Goal: Transaction & Acquisition: Obtain resource

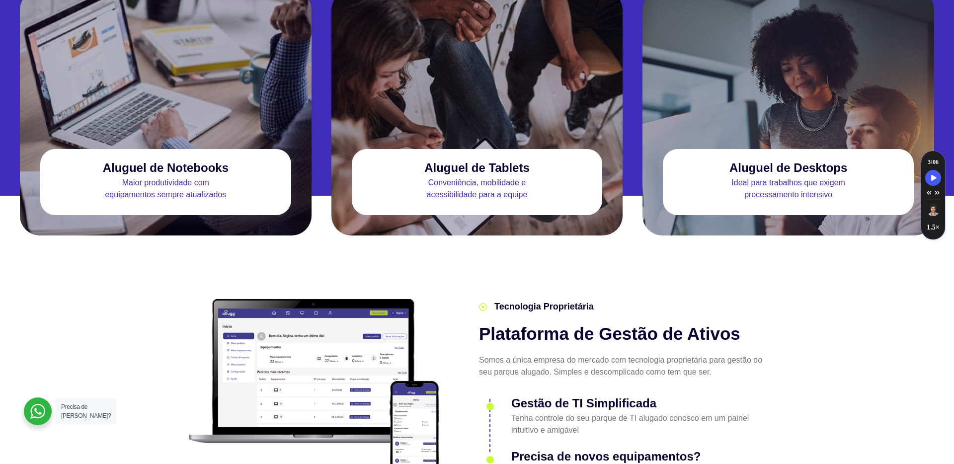
scroll to position [990, 0]
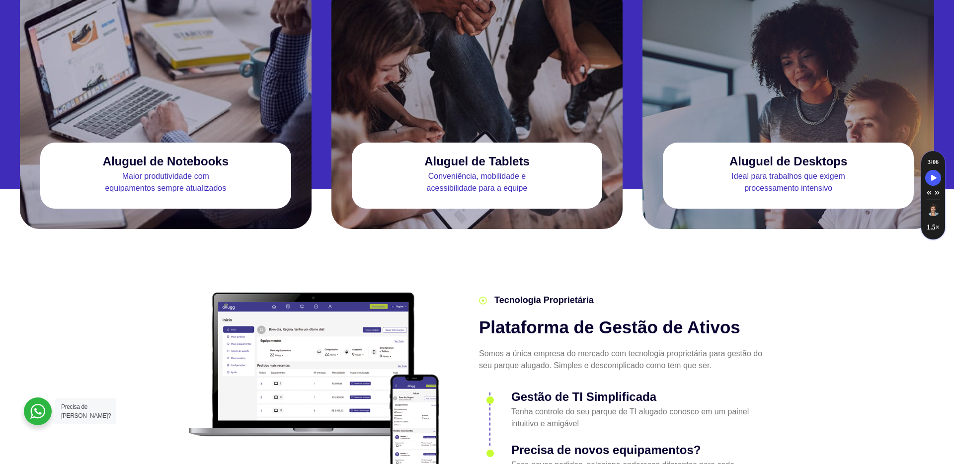
click at [191, 170] on p "Maior produtividade com equipamentos sempre atualizados" at bounding box center [165, 182] width 251 height 24
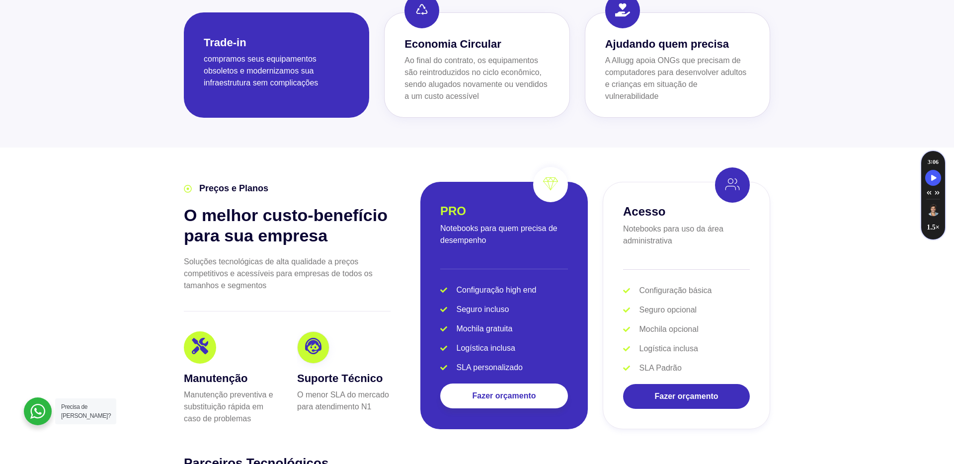
scroll to position [1844, 0]
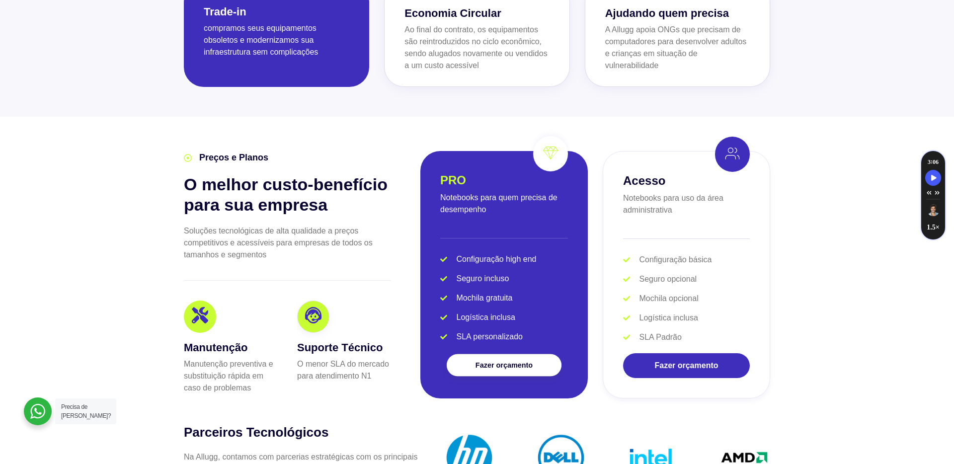
click at [499, 361] on span "Fazer orçamento" at bounding box center [504, 364] width 57 height 7
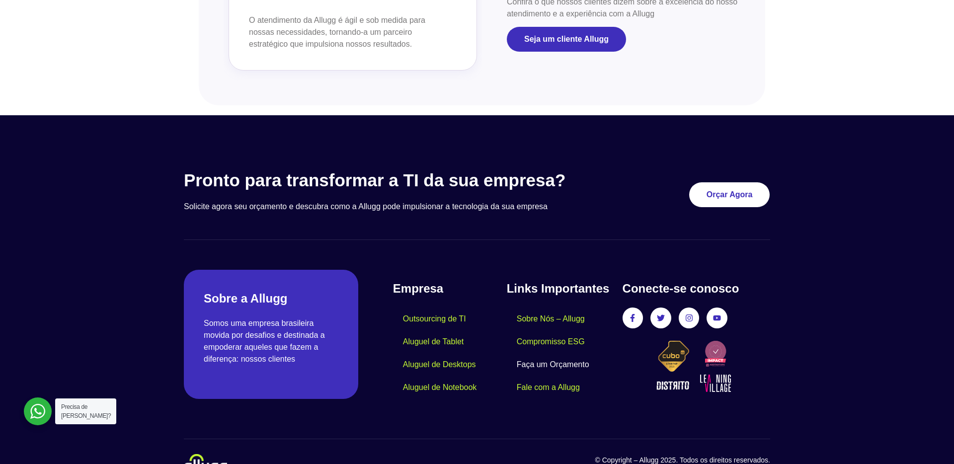
scroll to position [870, 0]
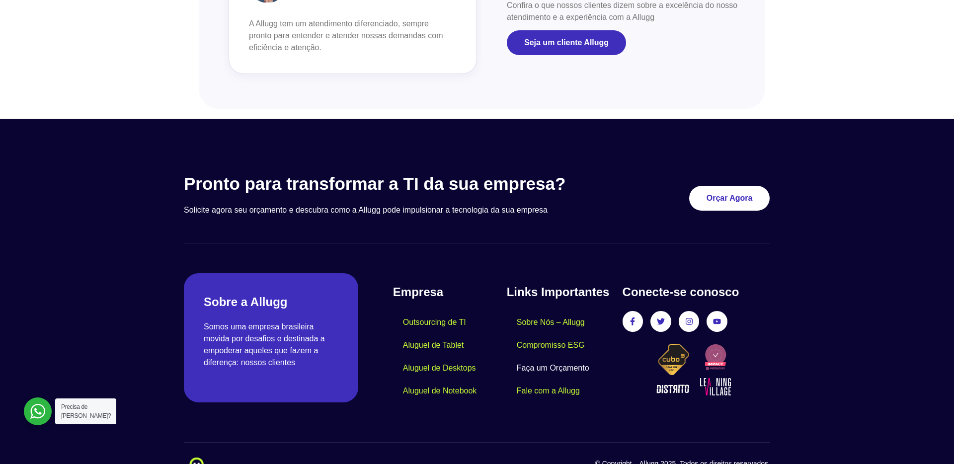
click at [532, 366] on link "Faça um Orçamento" at bounding box center [553, 368] width 92 height 23
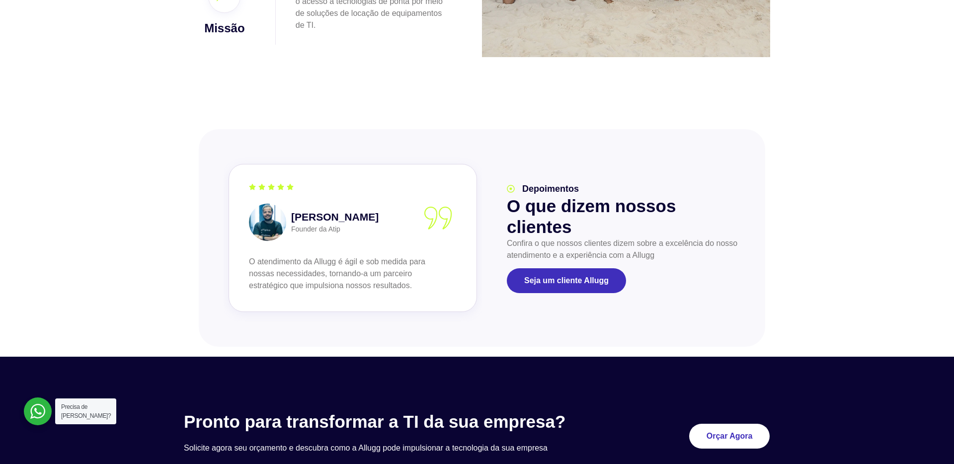
scroll to position [1181, 0]
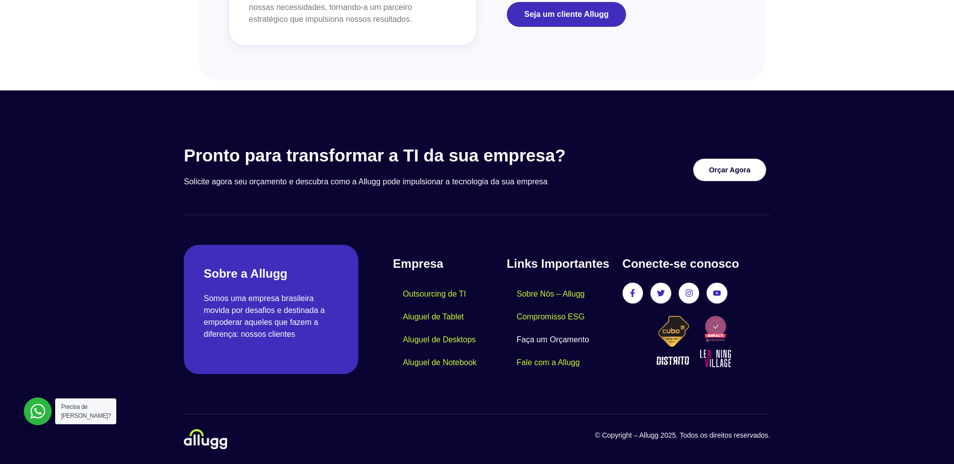
click at [703, 172] on link "Orçar Agora" at bounding box center [729, 170] width 73 height 22
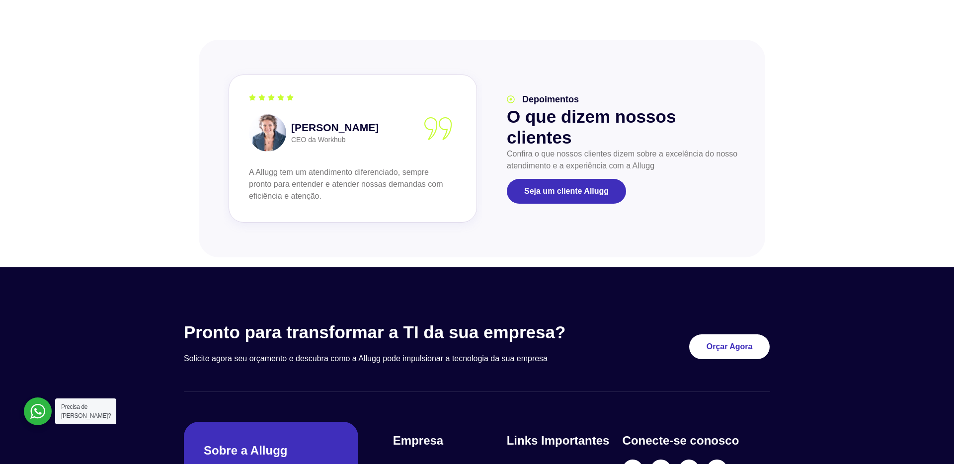
scroll to position [1181, 0]
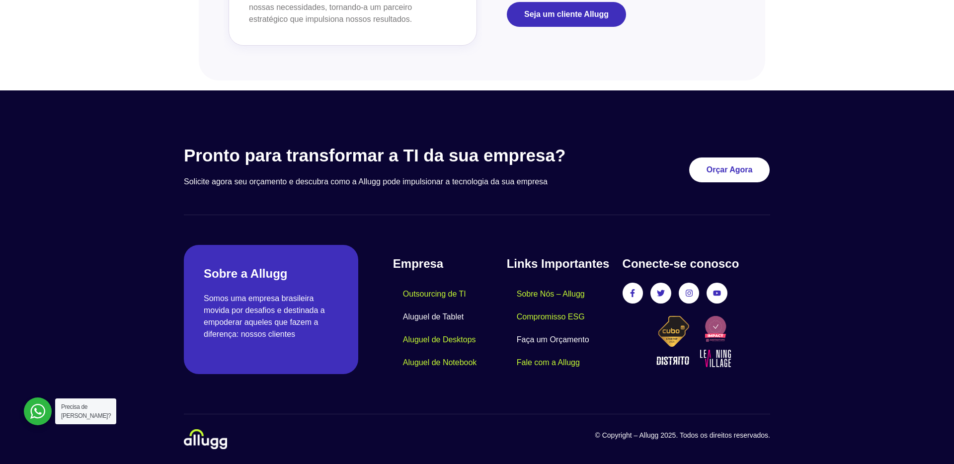
click at [424, 318] on link "Aluguel de Tablet" at bounding box center [433, 317] width 80 height 23
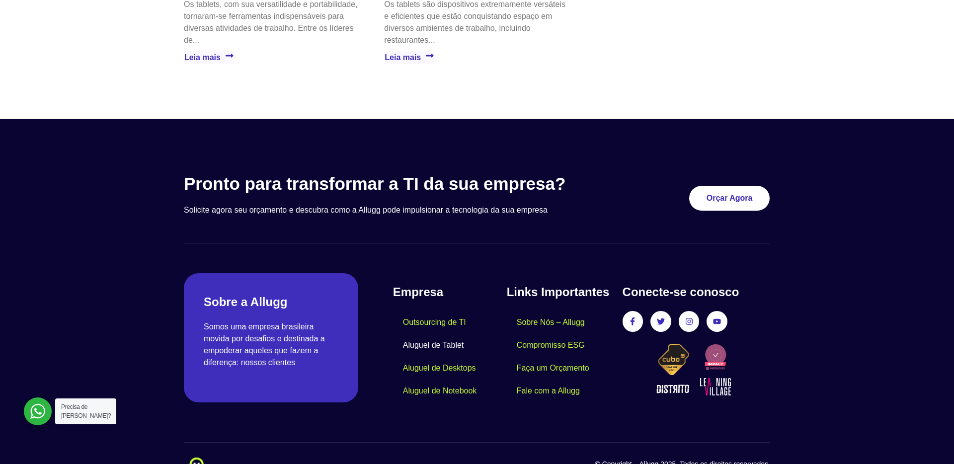
scroll to position [2137, 0]
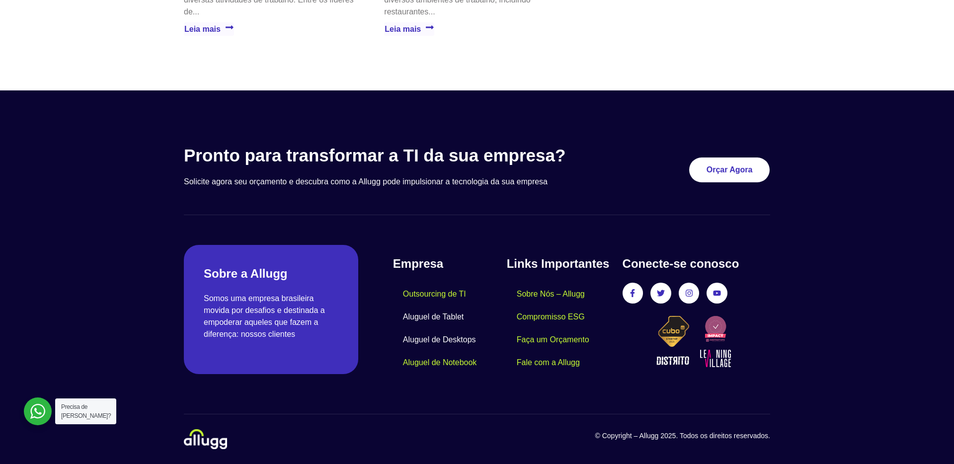
click at [465, 338] on link "Aluguel de Desktops" at bounding box center [439, 339] width 93 height 23
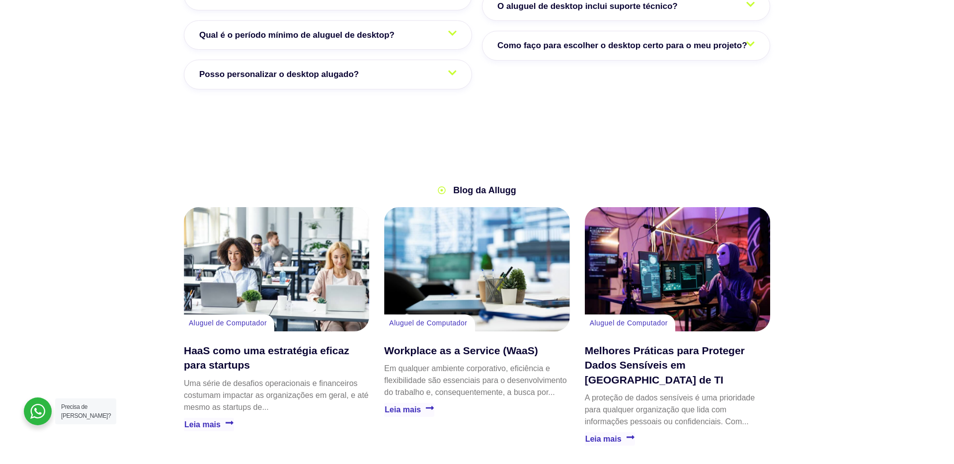
scroll to position [1816, 0]
